Goal: Use online tool/utility: Utilize a website feature to perform a specific function

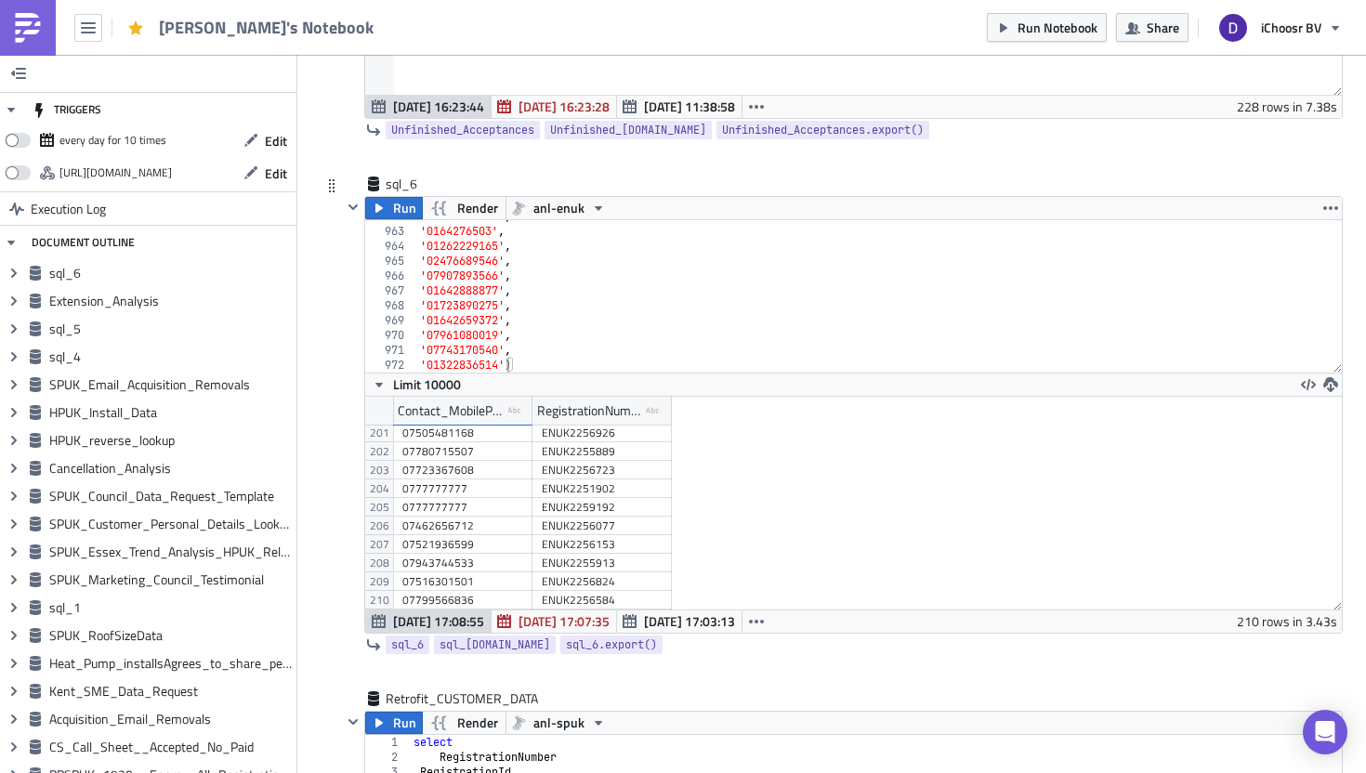
click at [564, 363] on div "'01642641863' , '0164276503' , '01262229165' , '02476689546' , '07907893566' , …" at bounding box center [879, 300] width 926 height 182
type textarea "SELECT Contact_MobilePhone"
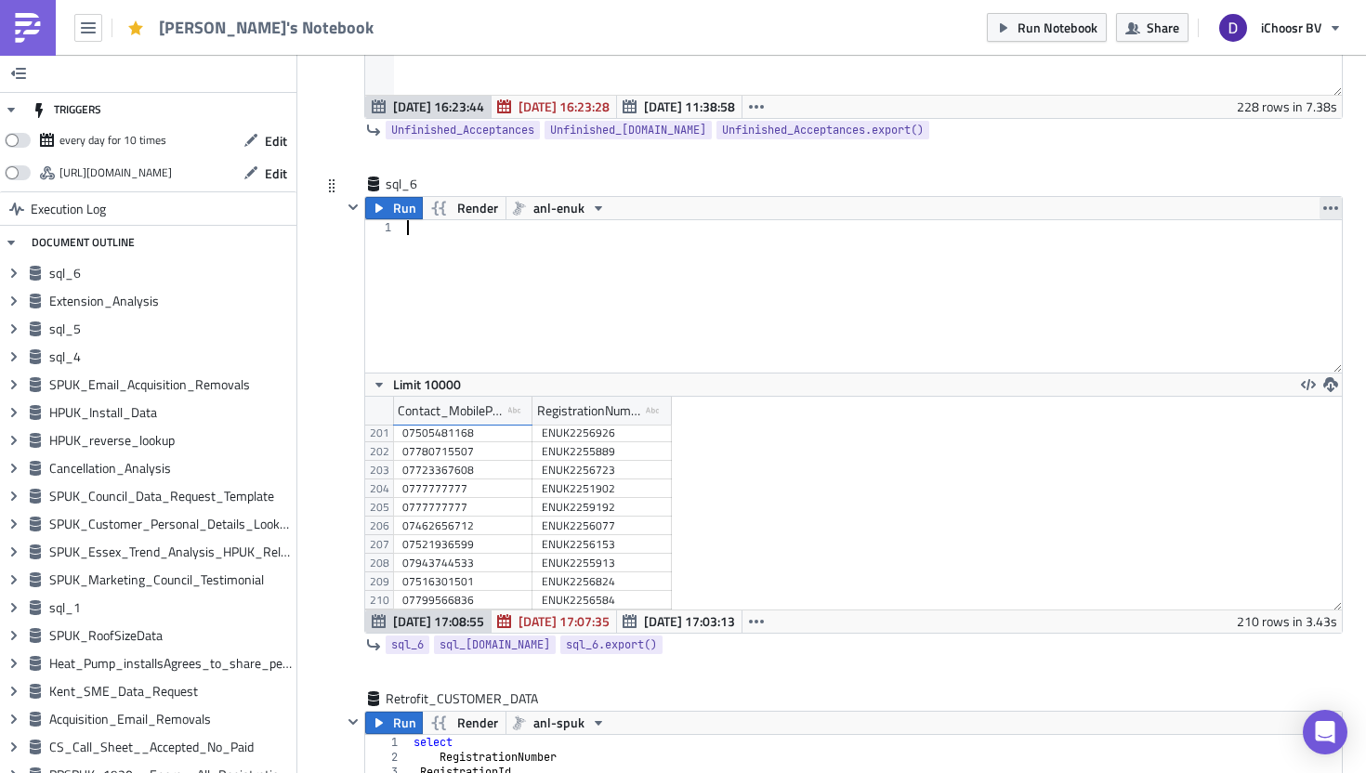
click at [1338, 210] on icon "button" at bounding box center [1331, 208] width 15 height 15
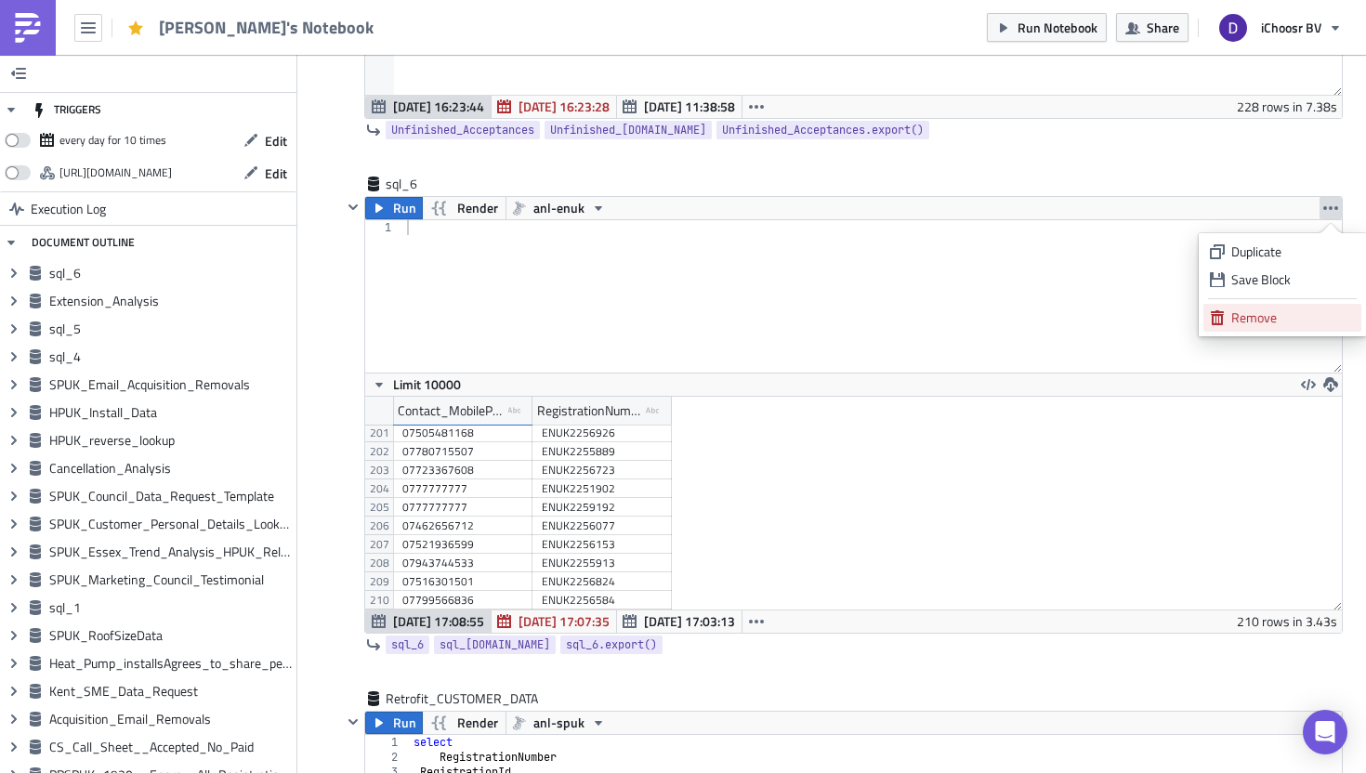
click at [1275, 309] on div "Remove" at bounding box center [1294, 318] width 124 height 19
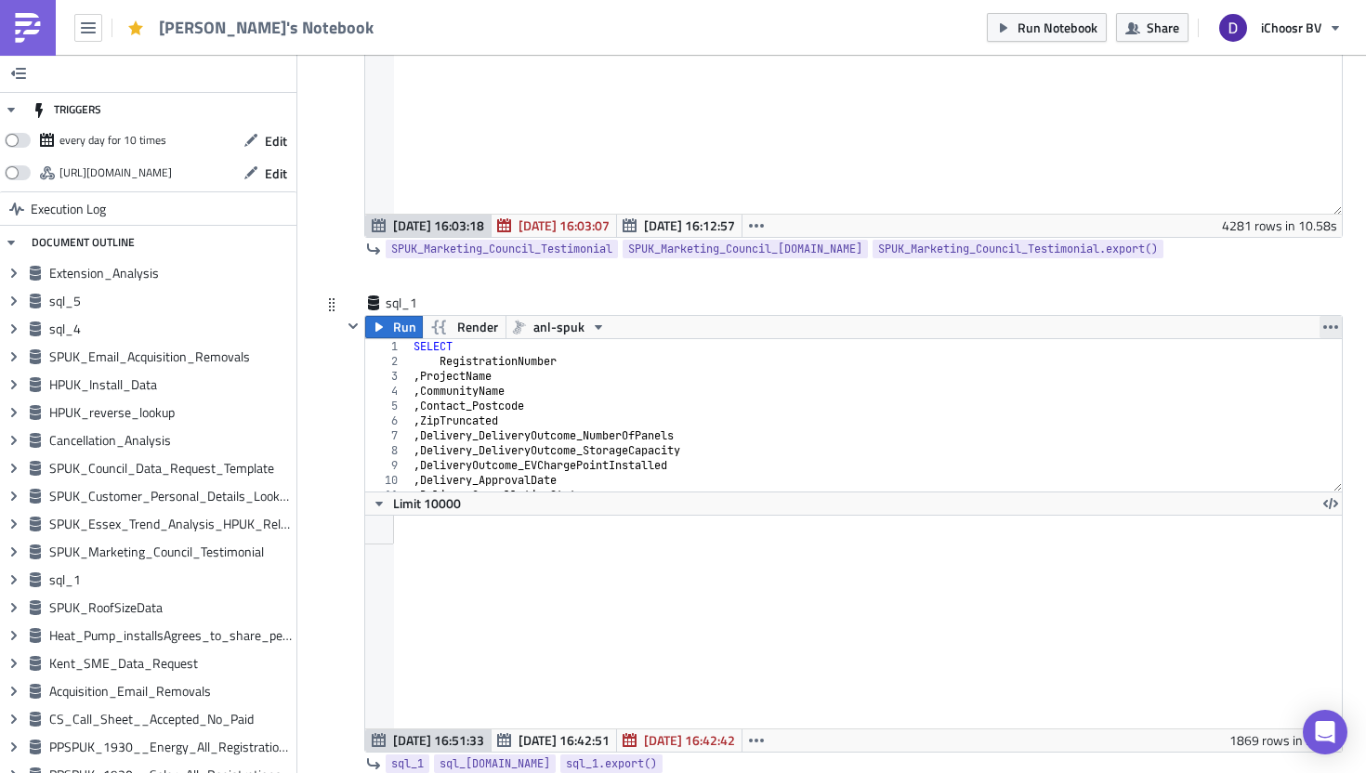
click at [1334, 320] on icon "button" at bounding box center [1331, 327] width 15 height 15
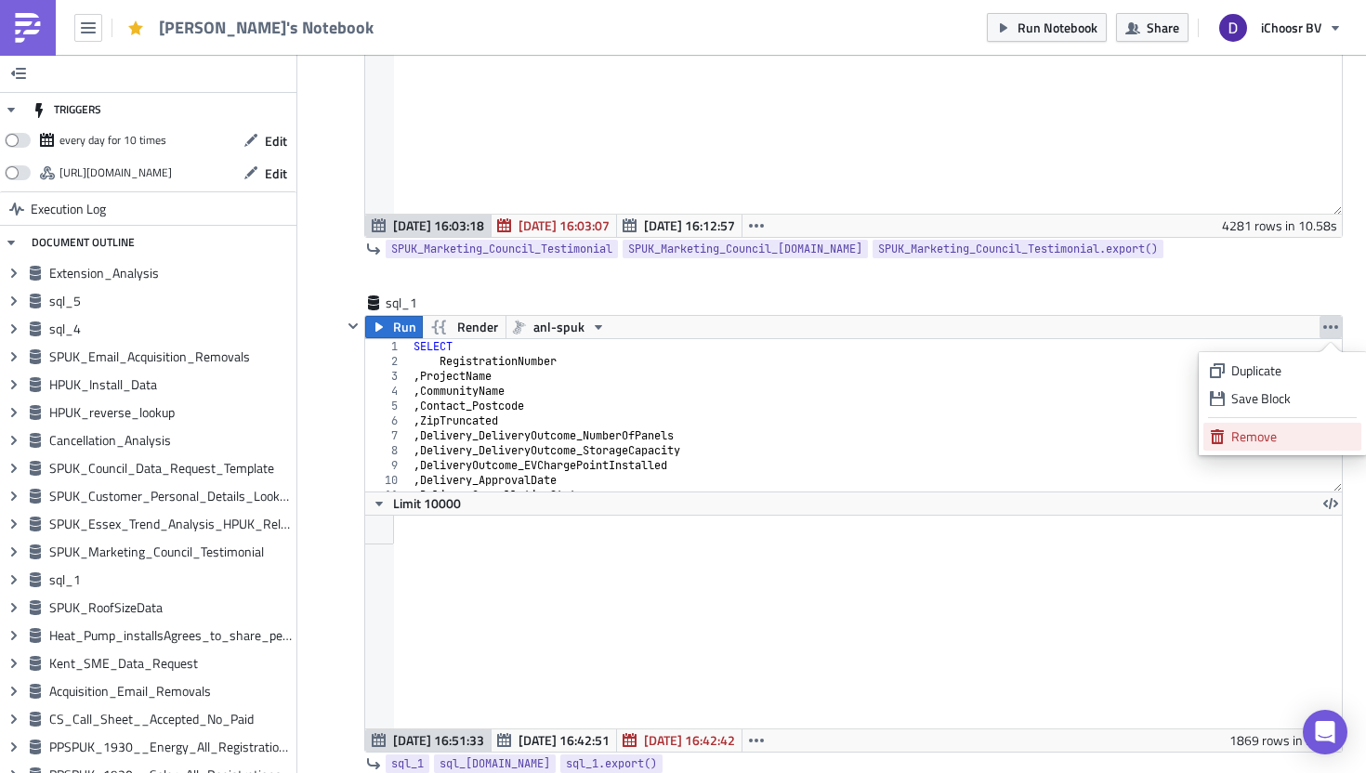
click at [1278, 432] on div "Remove" at bounding box center [1294, 437] width 124 height 19
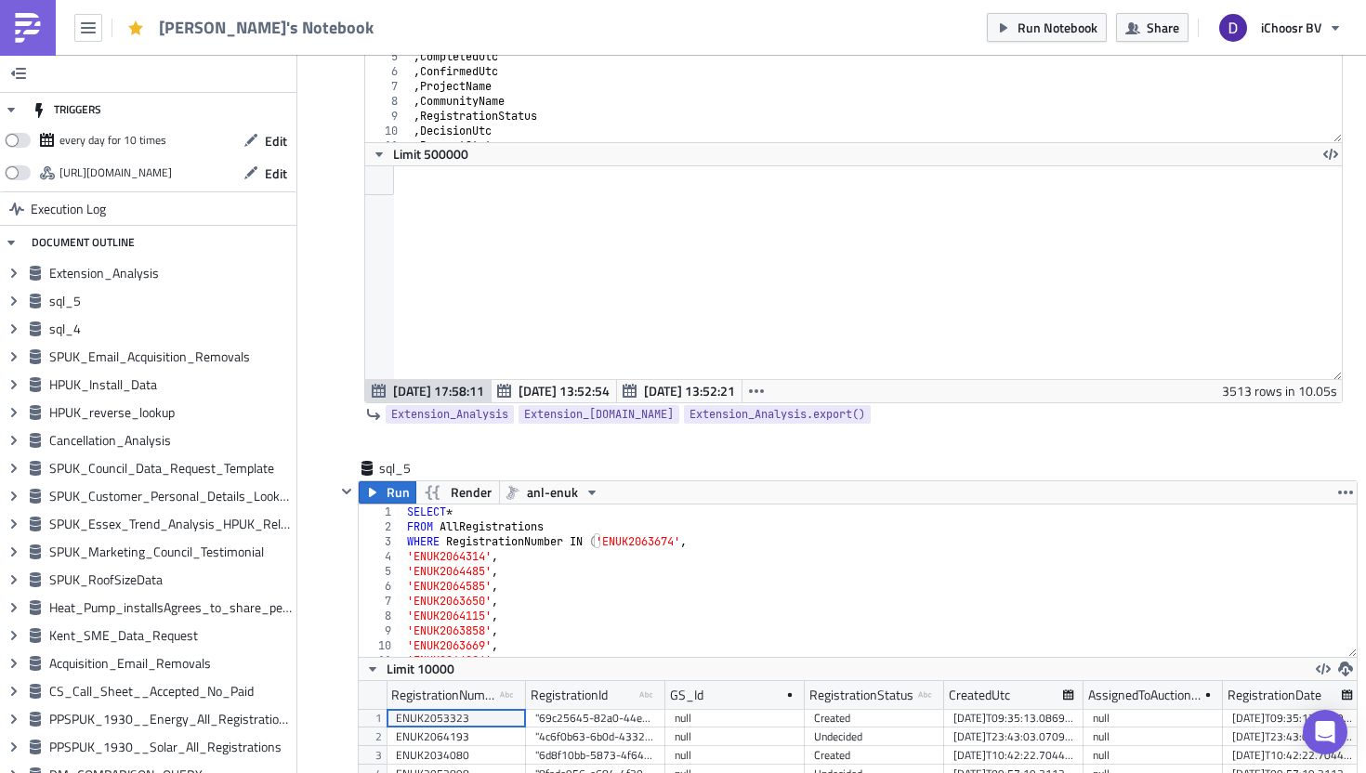
scroll to position [666, 0]
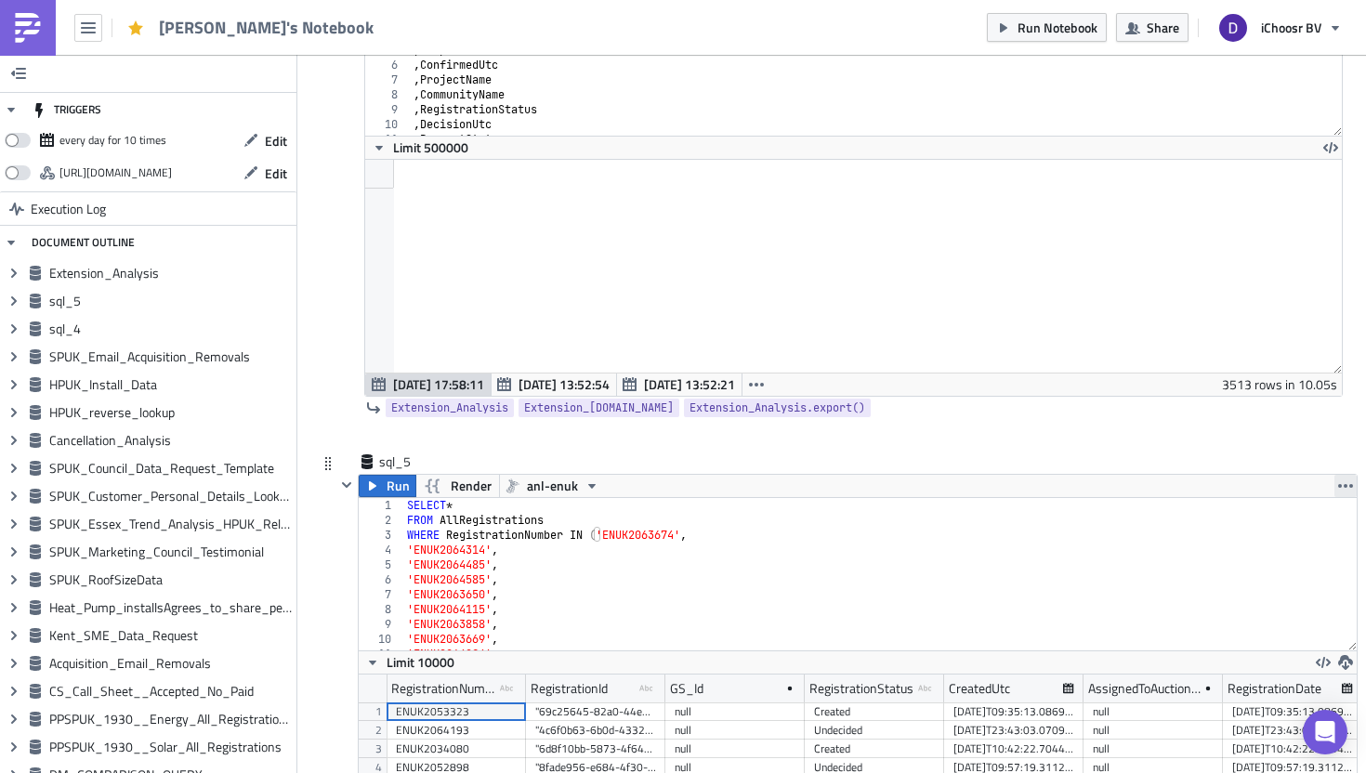
click at [1343, 488] on icon "button" at bounding box center [1346, 486] width 15 height 15
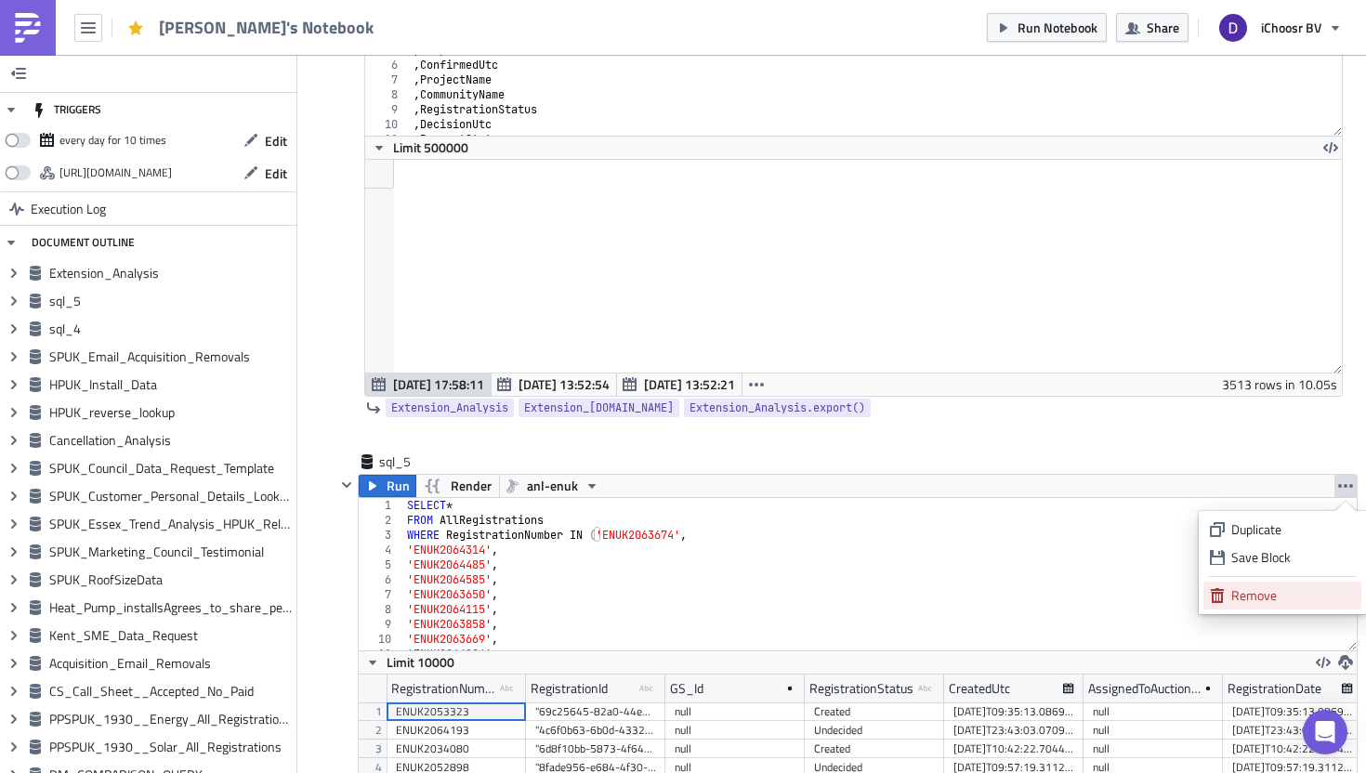
click at [1260, 588] on div "Remove" at bounding box center [1294, 596] width 124 height 19
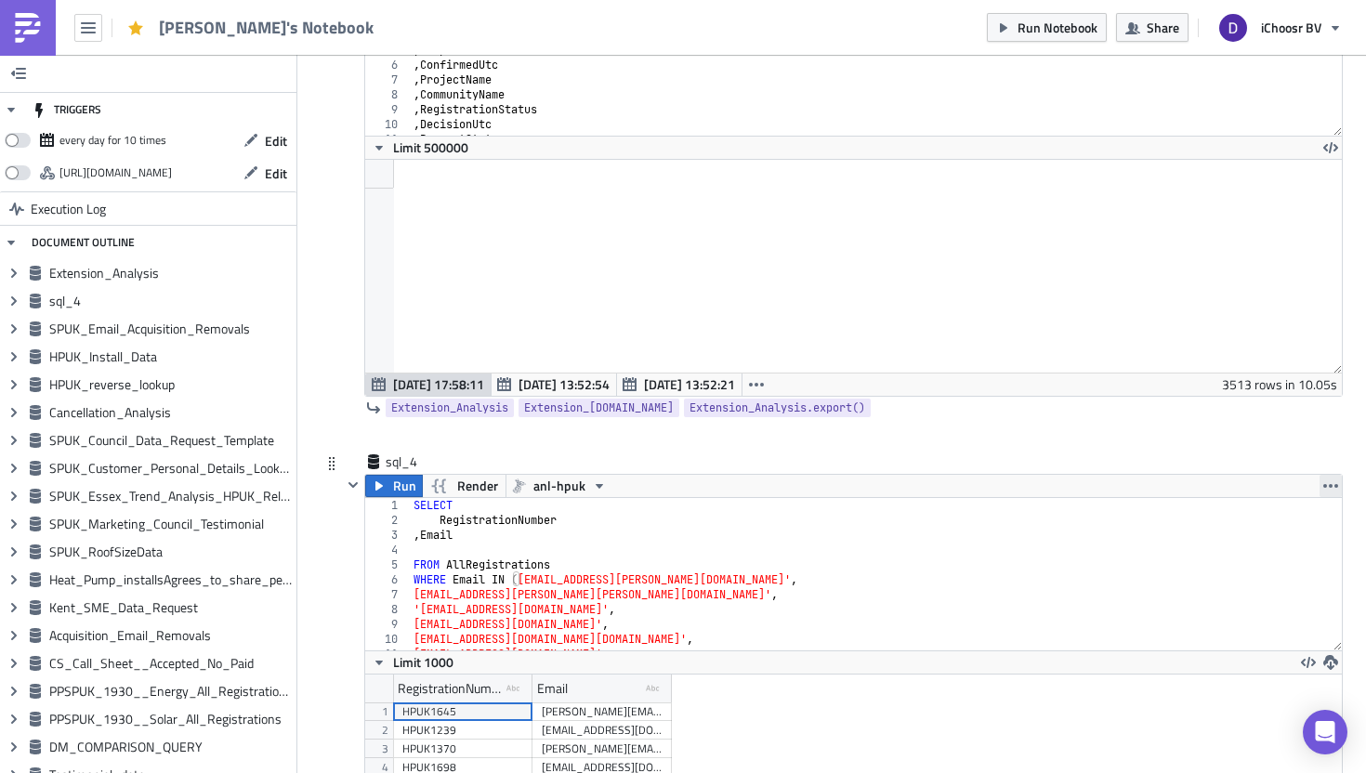
click at [1334, 488] on icon "button" at bounding box center [1331, 486] width 15 height 15
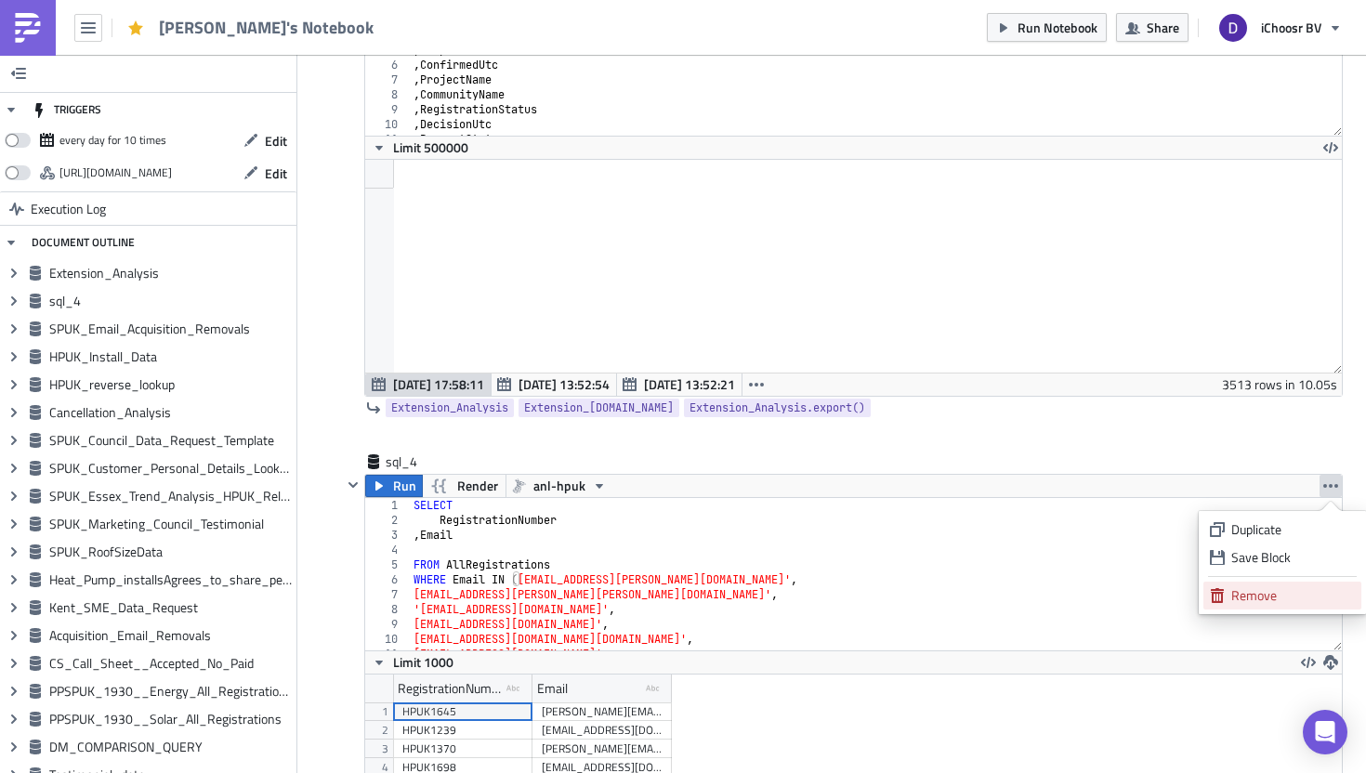
click at [1242, 586] on link "Remove" at bounding box center [1283, 596] width 158 height 28
